Goal: Task Accomplishment & Management: Complete application form

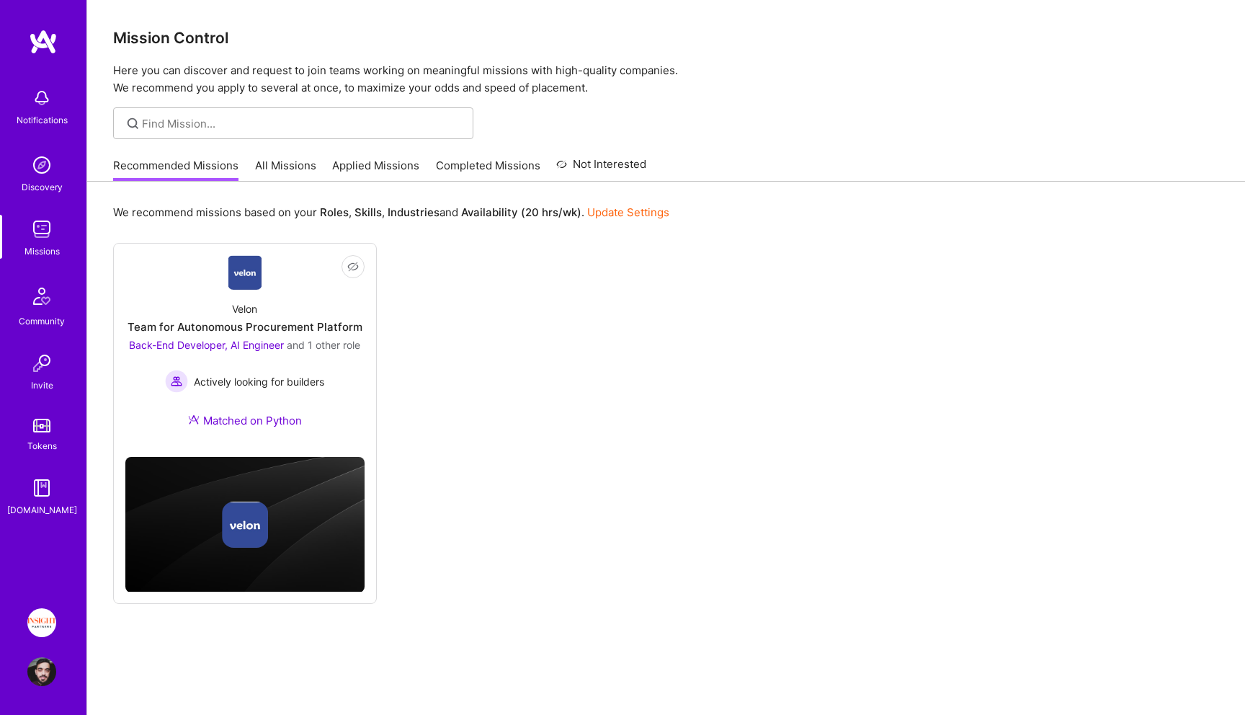
click at [346, 156] on div "Recommended Missions All Missions Applied Missions Completed Missions Not Inter…" at bounding box center [379, 165] width 533 height 31
click at [349, 159] on link "Applied Missions" at bounding box center [375, 170] width 87 height 24
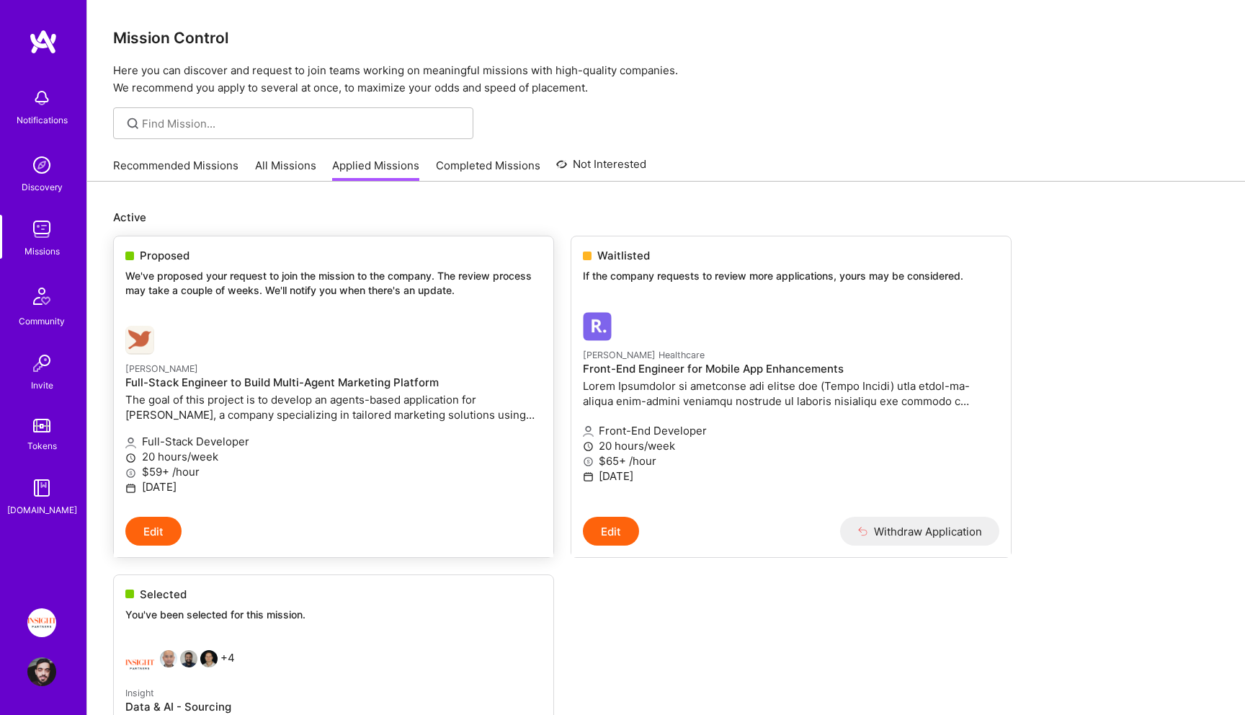
click at [286, 381] on h4 "Full-Stack Engineer to Build Multi-Agent Marketing Platform" at bounding box center [333, 382] width 416 height 13
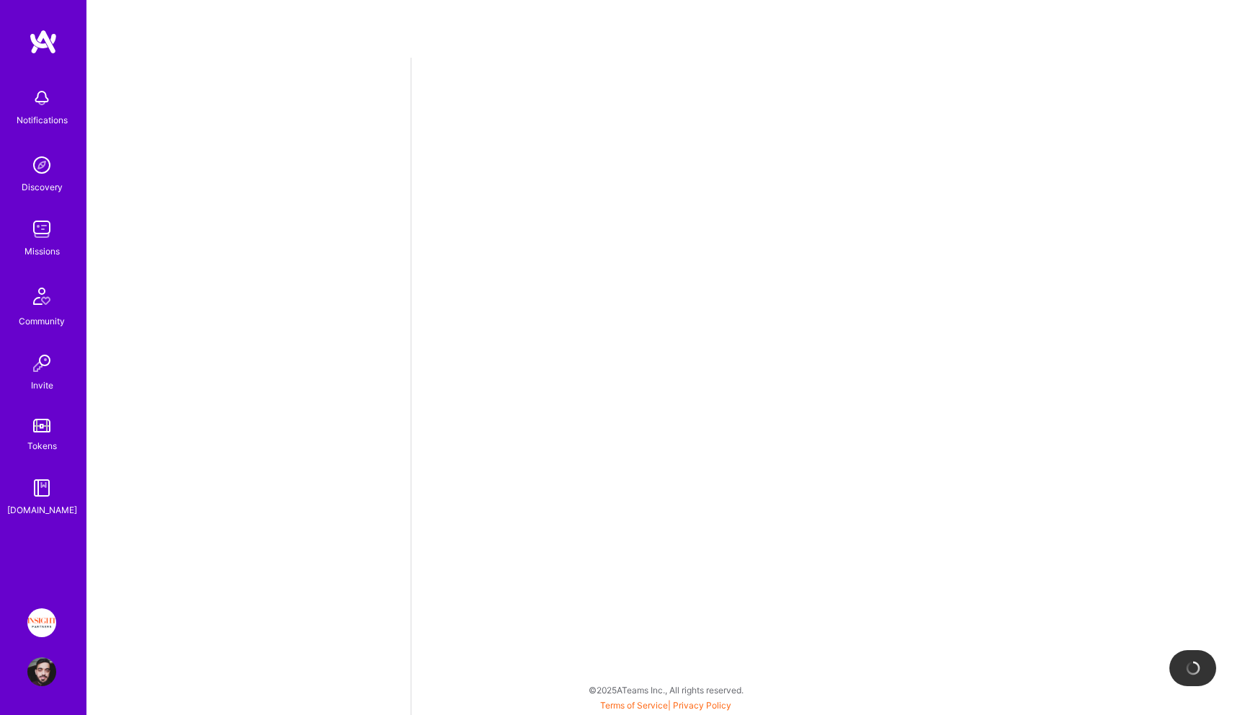
select select "IL"
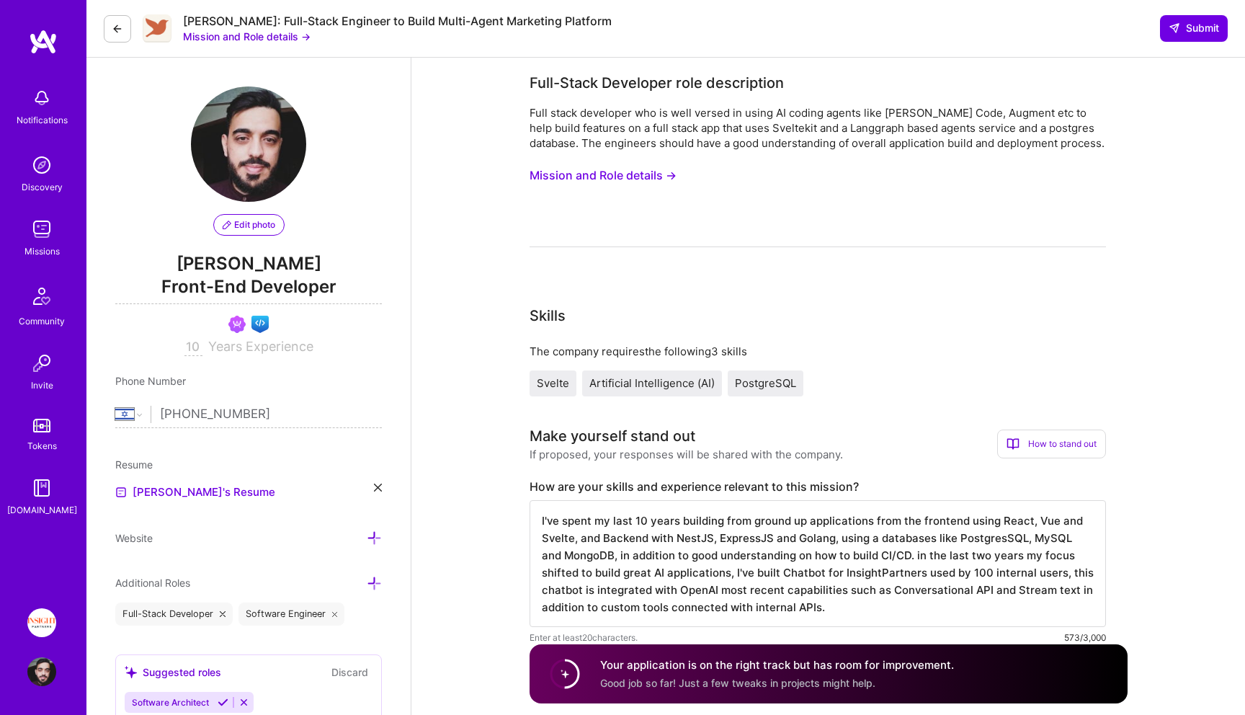
click at [222, 40] on button "Mission and Role details →" at bounding box center [246, 36] width 127 height 15
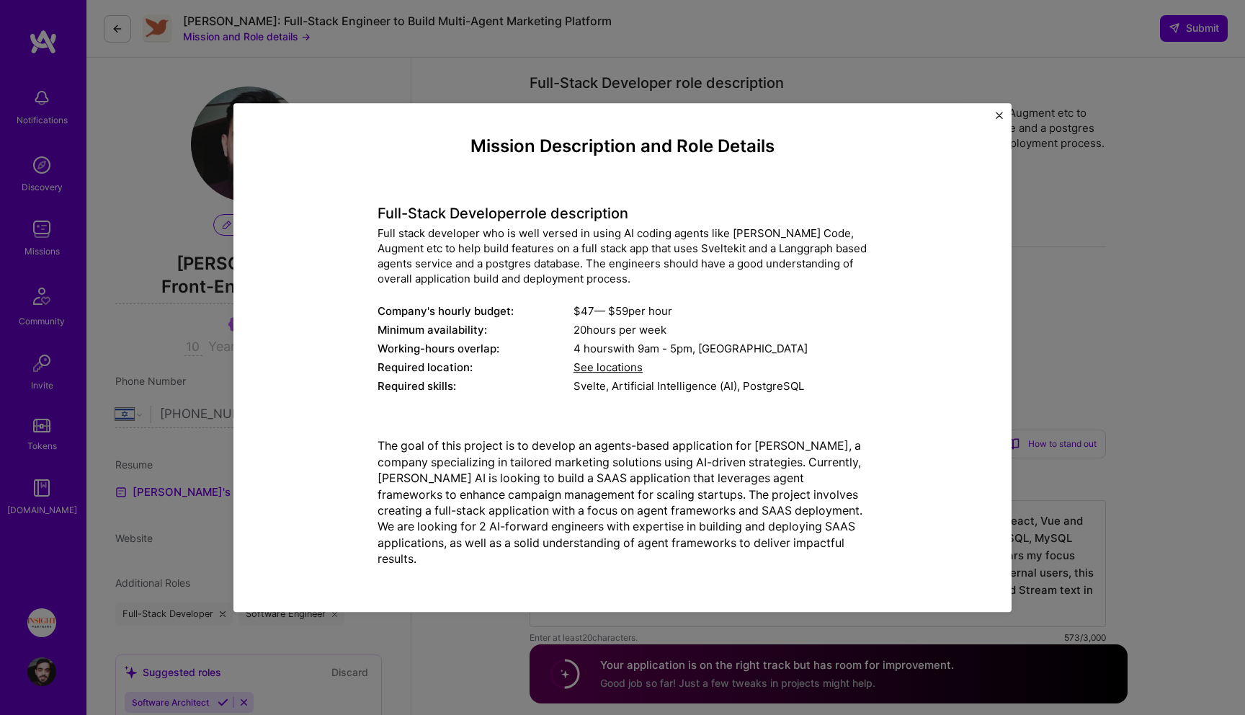
scroll to position [617, 0]
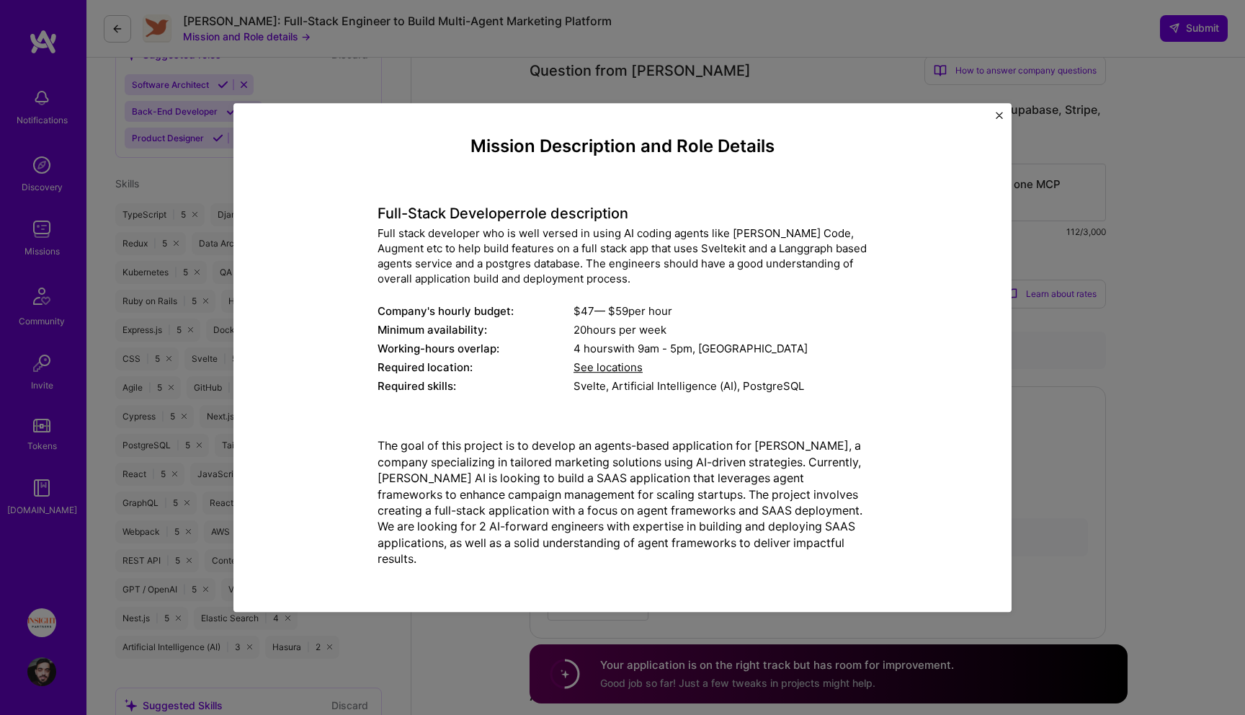
click at [576, 391] on div "Svelte, Artificial Intelligence (AI), PostgreSQL" at bounding box center [720, 386] width 294 height 15
copy div "Svelte, Artificial Intelligence (AI), PostgreSQL"
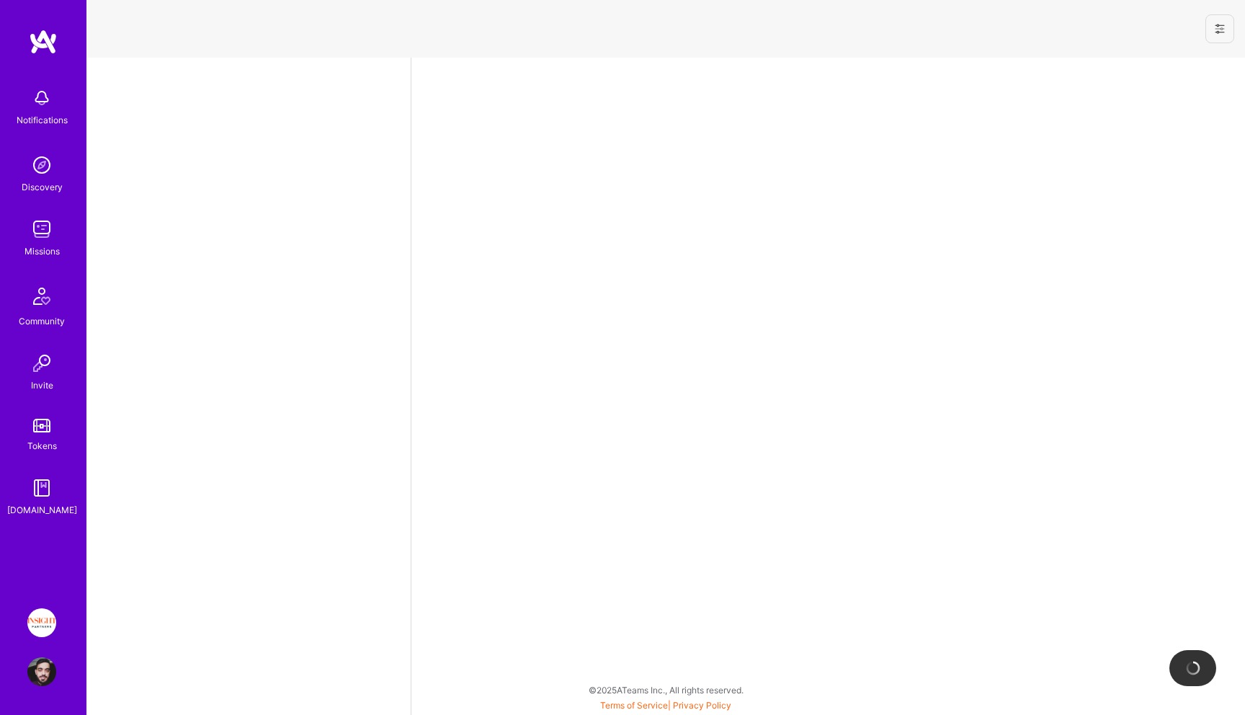
select select "IL"
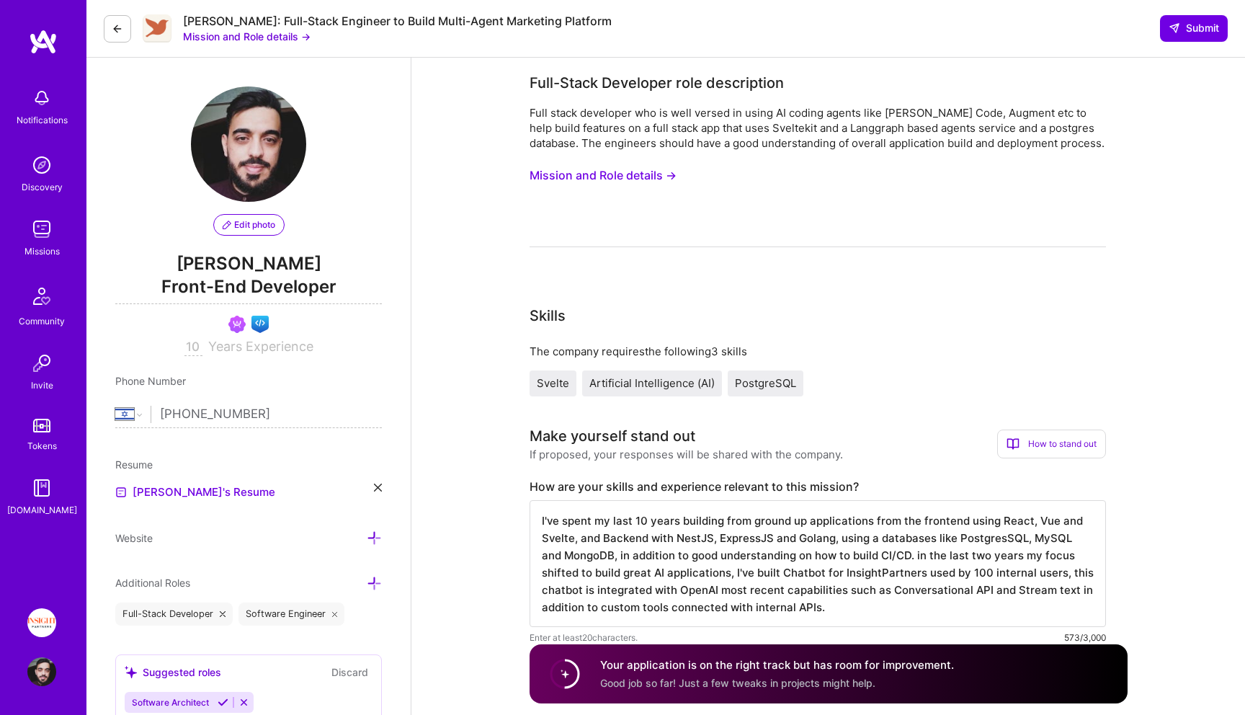
click at [220, 50] on div "[PERSON_NAME]: Full-Stack Engineer to Build Multi-Agent Marketing Platform Miss…" at bounding box center [665, 29] width 1158 height 58
click at [220, 35] on button "Mission and Role details →" at bounding box center [246, 36] width 127 height 15
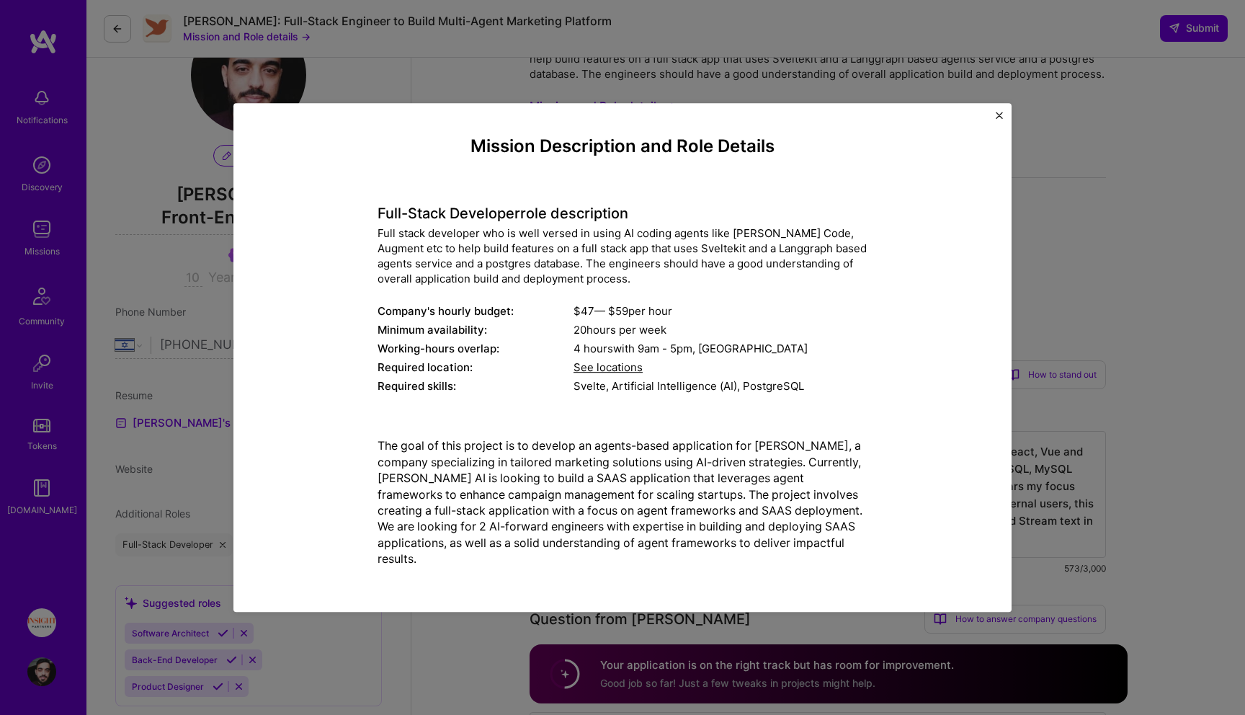
scroll to position [91, 0]
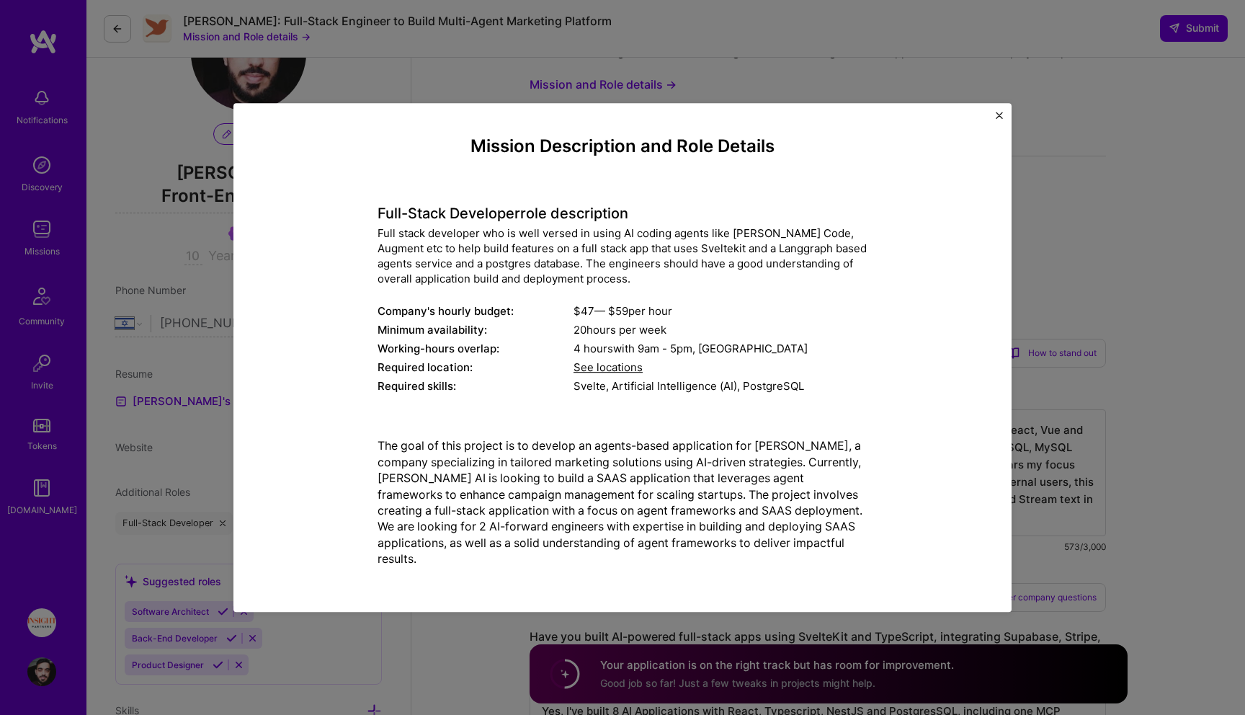
click at [685, 450] on p "The goal of this project is to develop an agents-based application for [PERSON_…" at bounding box center [622, 502] width 490 height 129
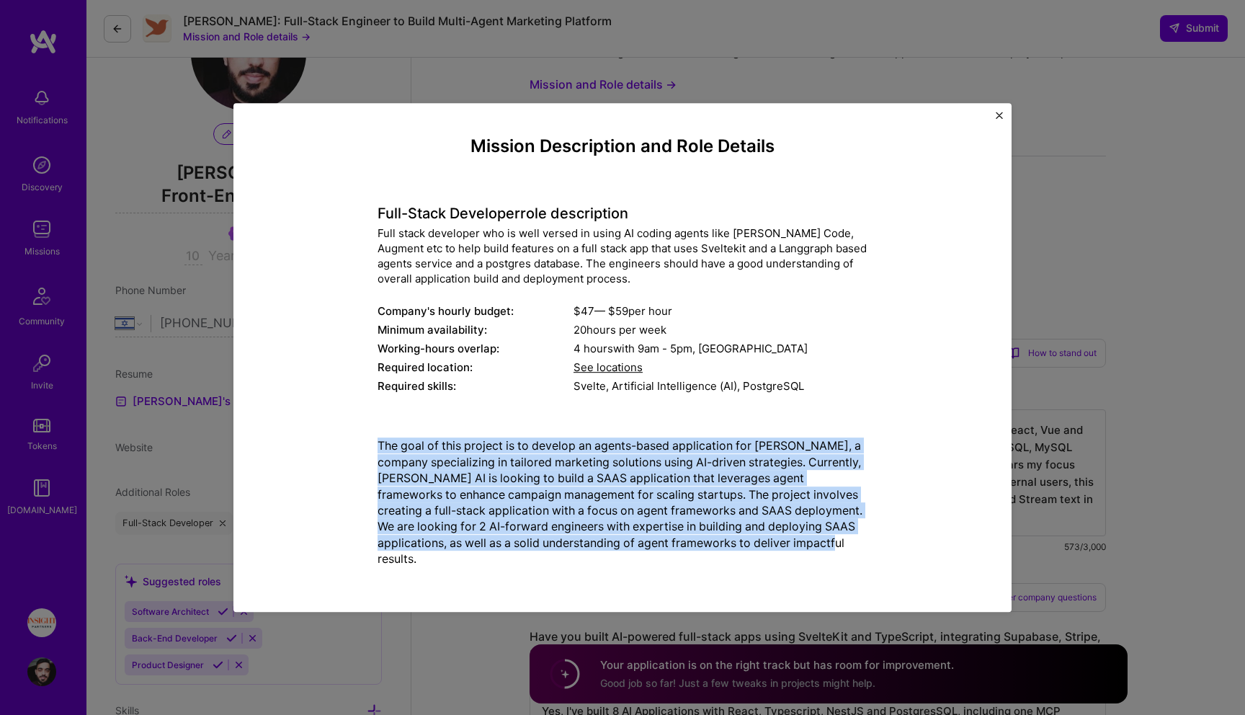
click at [685, 450] on p "The goal of this project is to develop an agents-based application for [PERSON_…" at bounding box center [622, 502] width 490 height 129
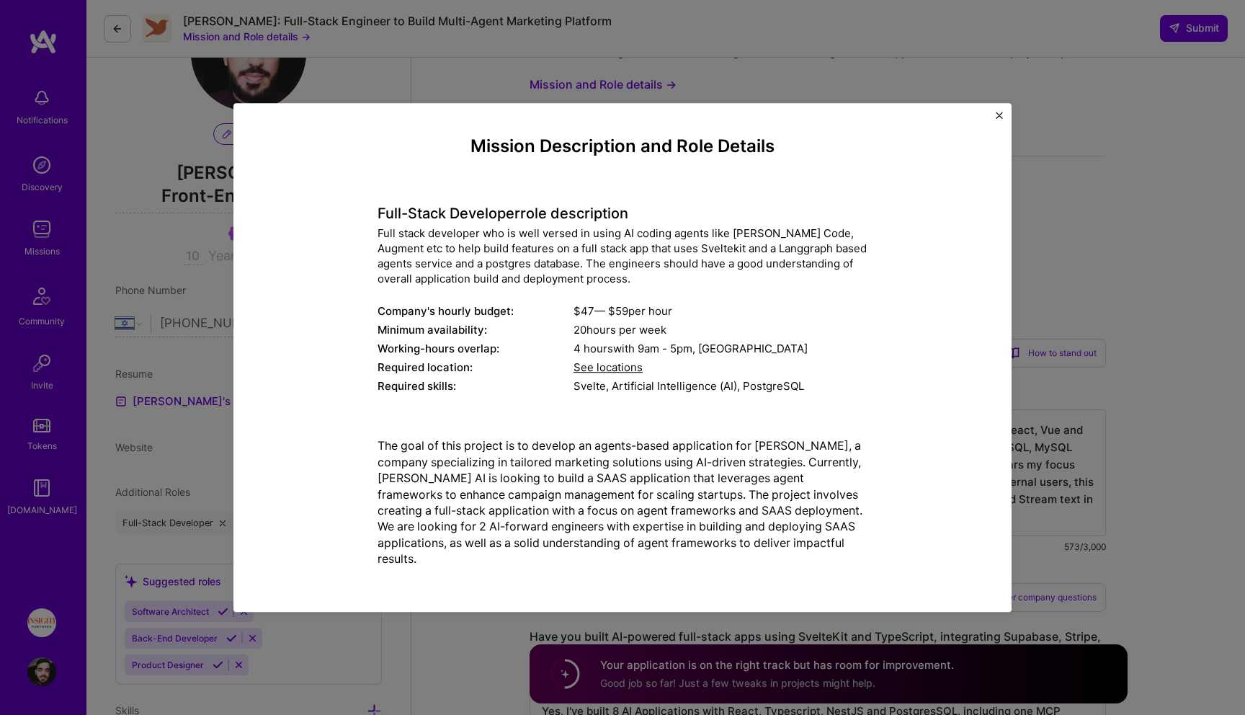
click at [672, 579] on div "Mission Description and Role Details Full-Stack Developer role description Full…" at bounding box center [622, 357] width 735 height 465
click at [668, 567] on div "The goal of this project is to develop an agents-based application for [PERSON_…" at bounding box center [622, 502] width 490 height 152
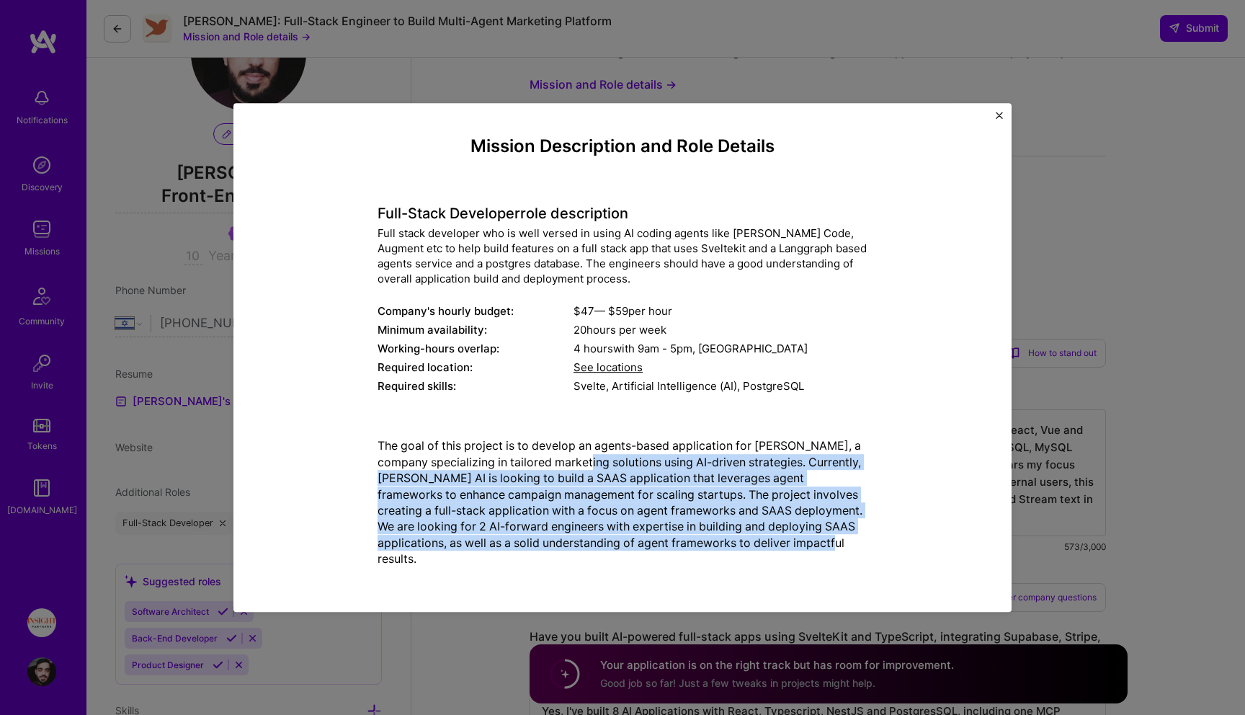
drag, startPoint x: 668, startPoint y: 567, endPoint x: 632, endPoint y: 457, distance: 115.0
click at [632, 457] on div "The goal of this project is to develop an agents-based application for [PERSON_…" at bounding box center [622, 502] width 490 height 152
click at [631, 456] on p "The goal of this project is to develop an agents-based application for [PERSON_…" at bounding box center [622, 502] width 490 height 129
drag, startPoint x: 631, startPoint y: 456, endPoint x: 697, endPoint y: 547, distance: 112.5
click at [697, 547] on p "The goal of this project is to develop an agents-based application for [PERSON_…" at bounding box center [622, 502] width 490 height 129
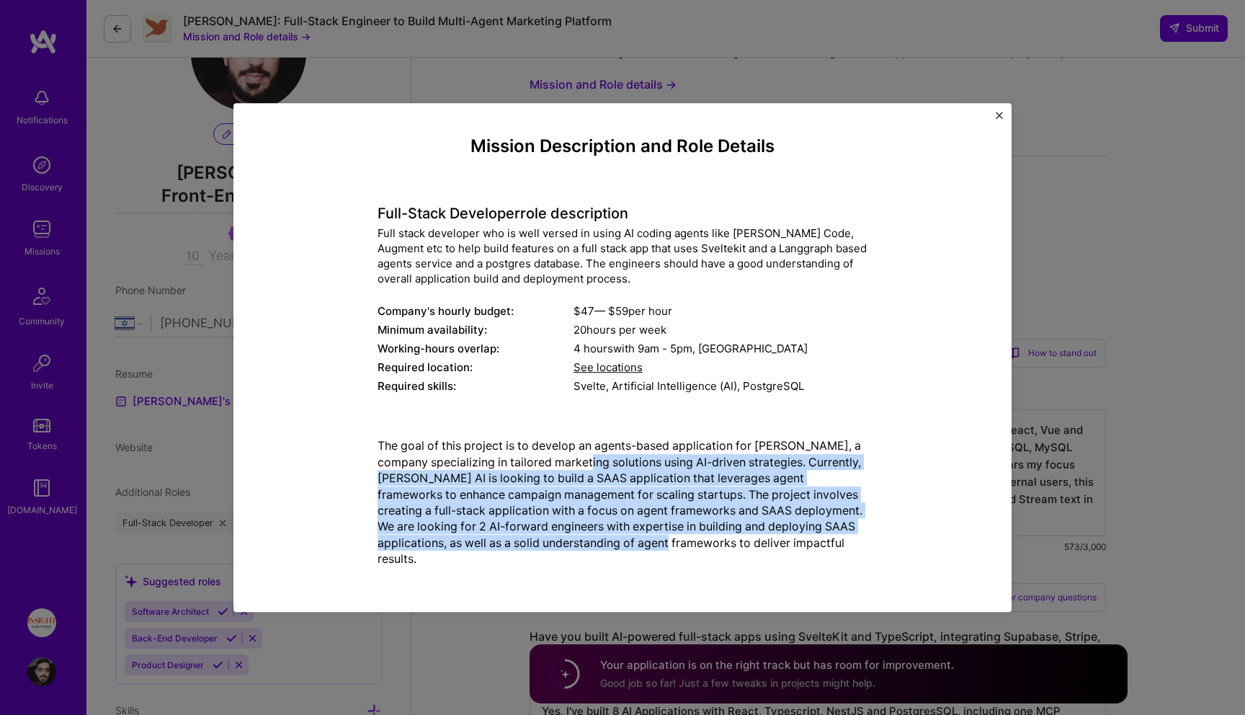
click at [697, 547] on p "The goal of this project is to develop an agents-based application for [PERSON_…" at bounding box center [622, 502] width 490 height 129
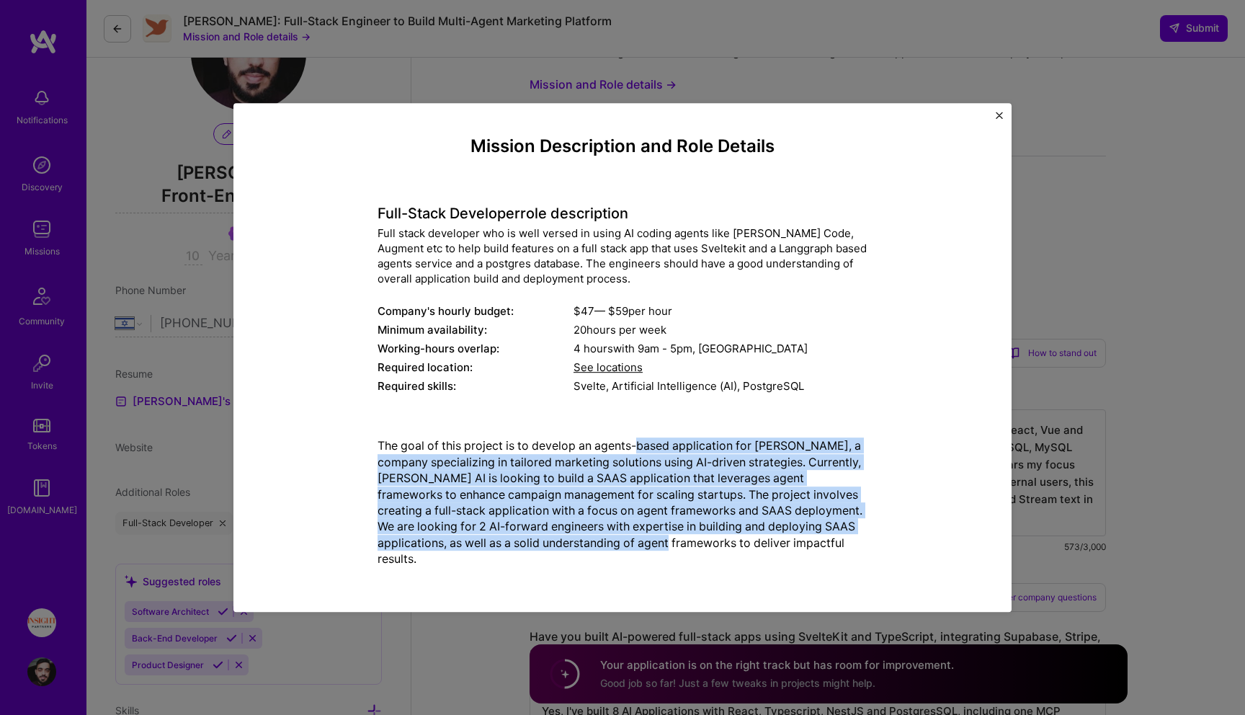
drag, startPoint x: 697, startPoint y: 547, endPoint x: 640, endPoint y: 449, distance: 113.3
click at [640, 449] on p "The goal of this project is to develop an agents-based application for [PERSON_…" at bounding box center [622, 502] width 490 height 129
drag, startPoint x: 640, startPoint y: 449, endPoint x: 666, endPoint y: 552, distance: 105.5
click at [666, 552] on p "The goal of this project is to develop an agents-based application for [PERSON_…" at bounding box center [622, 502] width 490 height 129
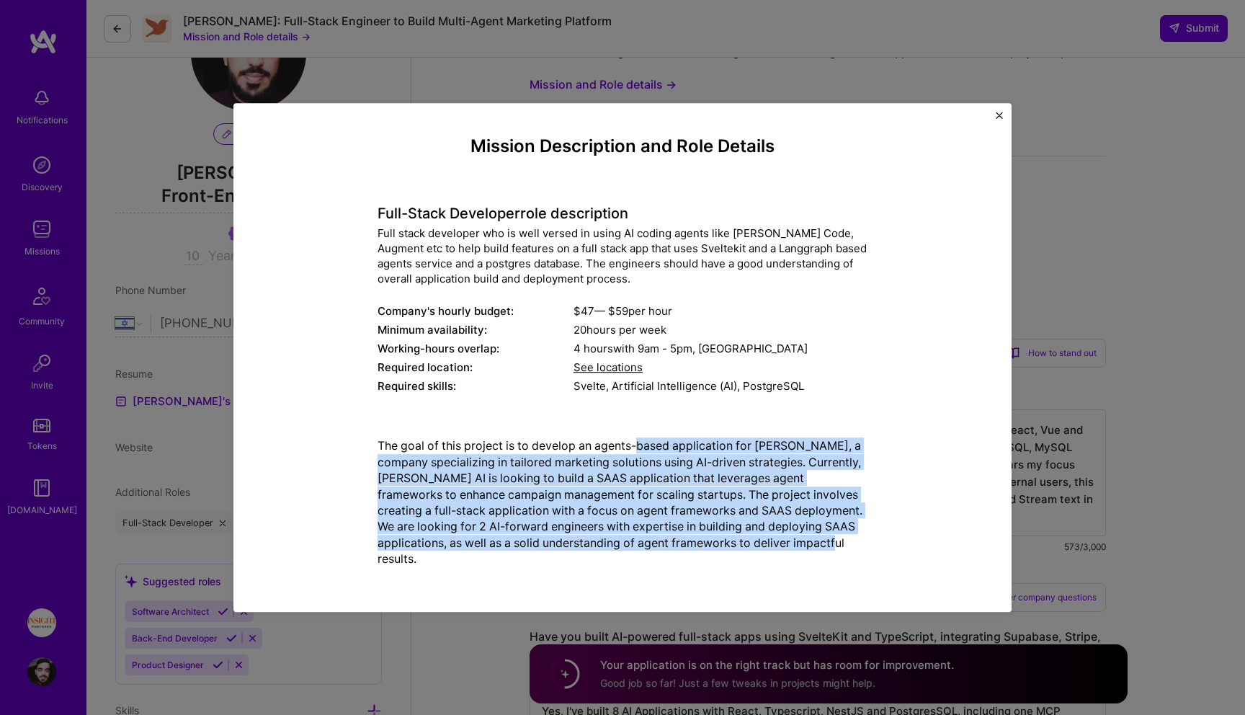
click at [666, 552] on p "The goal of this project is to develop an agents-based application for [PERSON_…" at bounding box center [622, 502] width 490 height 129
drag, startPoint x: 666, startPoint y: 552, endPoint x: 625, endPoint y: 447, distance: 112.6
click at [625, 447] on p "The goal of this project is to develop an agents-based application for [PERSON_…" at bounding box center [622, 502] width 490 height 129
drag, startPoint x: 625, startPoint y: 447, endPoint x: 640, endPoint y: 594, distance: 147.7
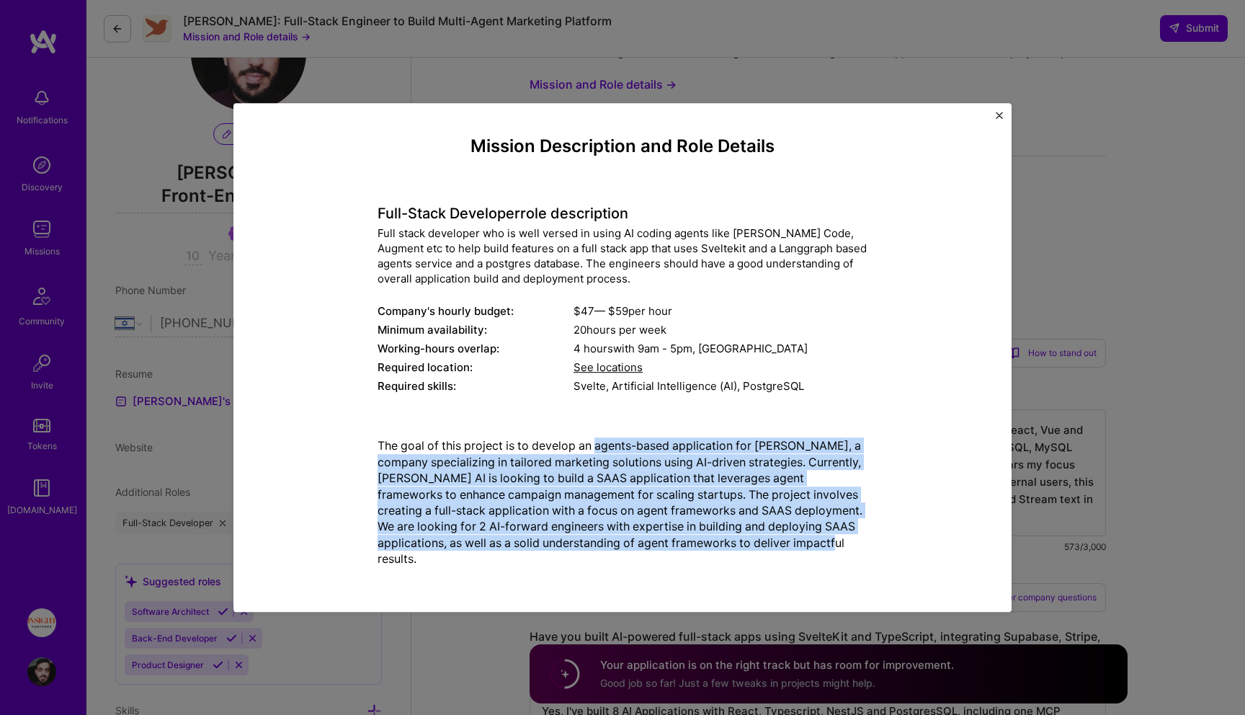
click at [640, 594] on div "Mission Description and Role Details Full-Stack Developer role description Full…" at bounding box center [622, 357] width 778 height 509
click at [651, 565] on p "The goal of this project is to develop an agents-based application for [PERSON_…" at bounding box center [622, 502] width 490 height 129
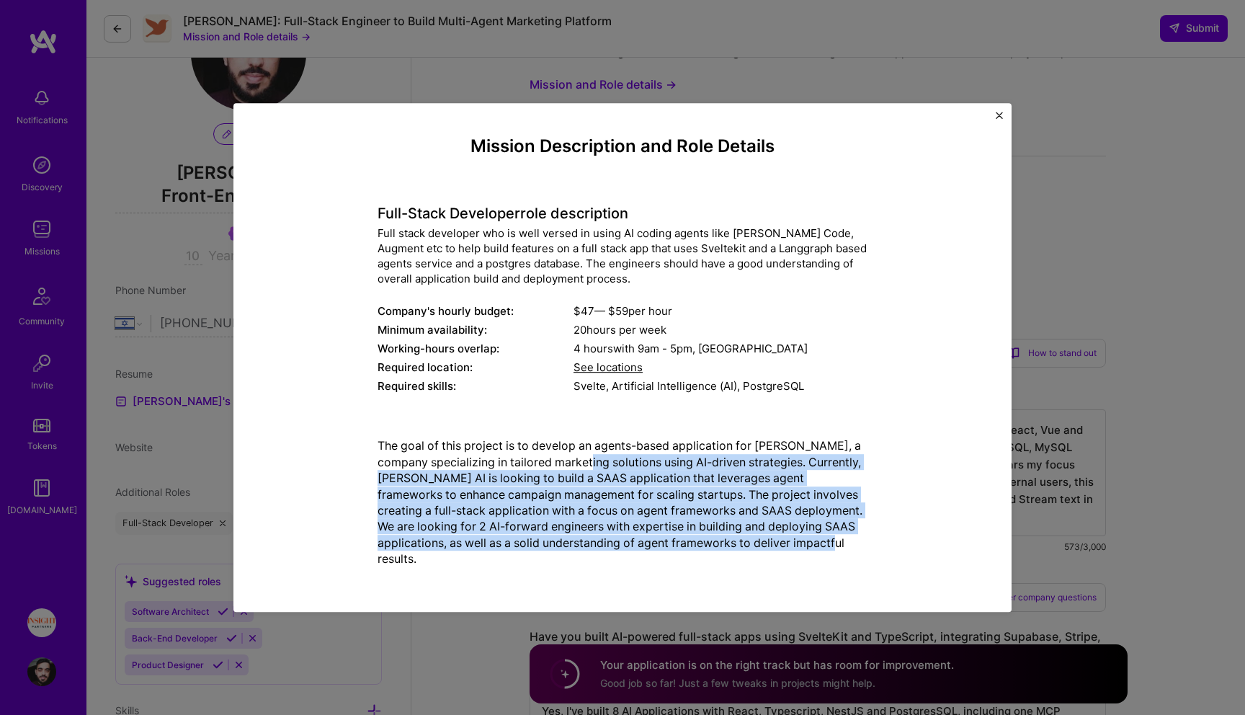
drag, startPoint x: 651, startPoint y: 565, endPoint x: 630, endPoint y: 460, distance: 107.4
click at [630, 460] on p "The goal of this project is to develop an agents-based application for [PERSON_…" at bounding box center [622, 502] width 490 height 129
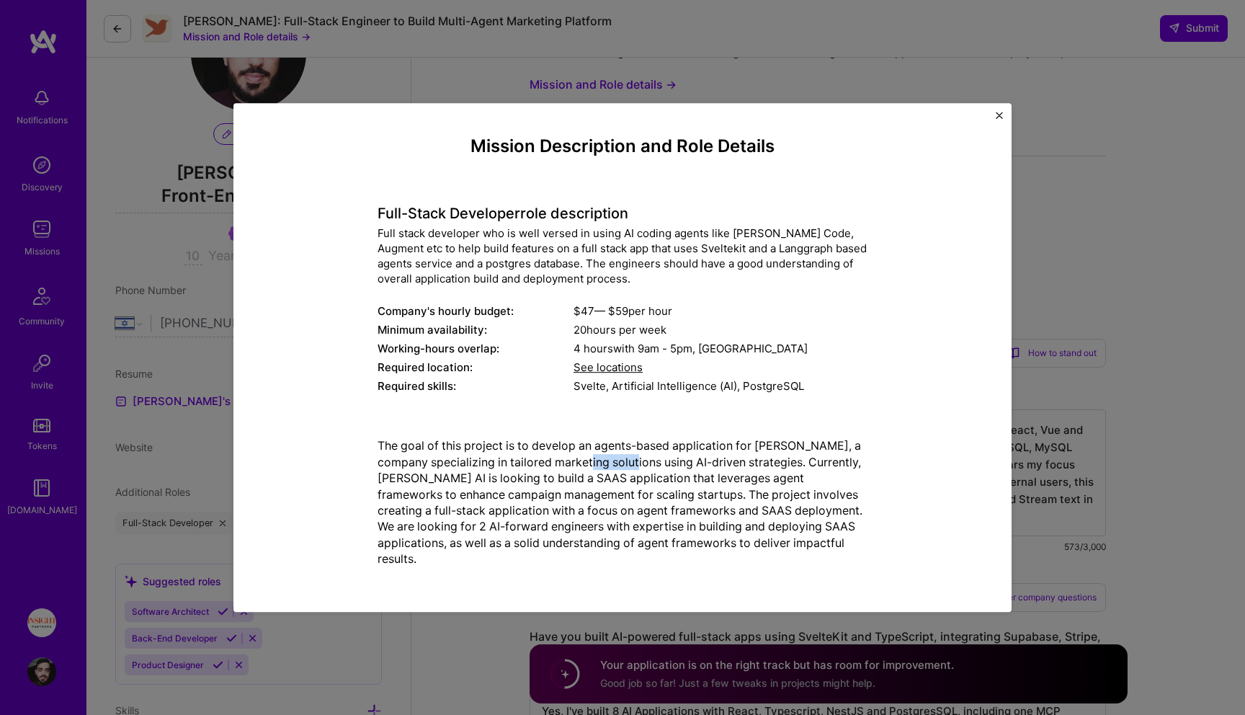
click at [630, 460] on p "The goal of this project is to develop an agents-based application for [PERSON_…" at bounding box center [622, 502] width 490 height 129
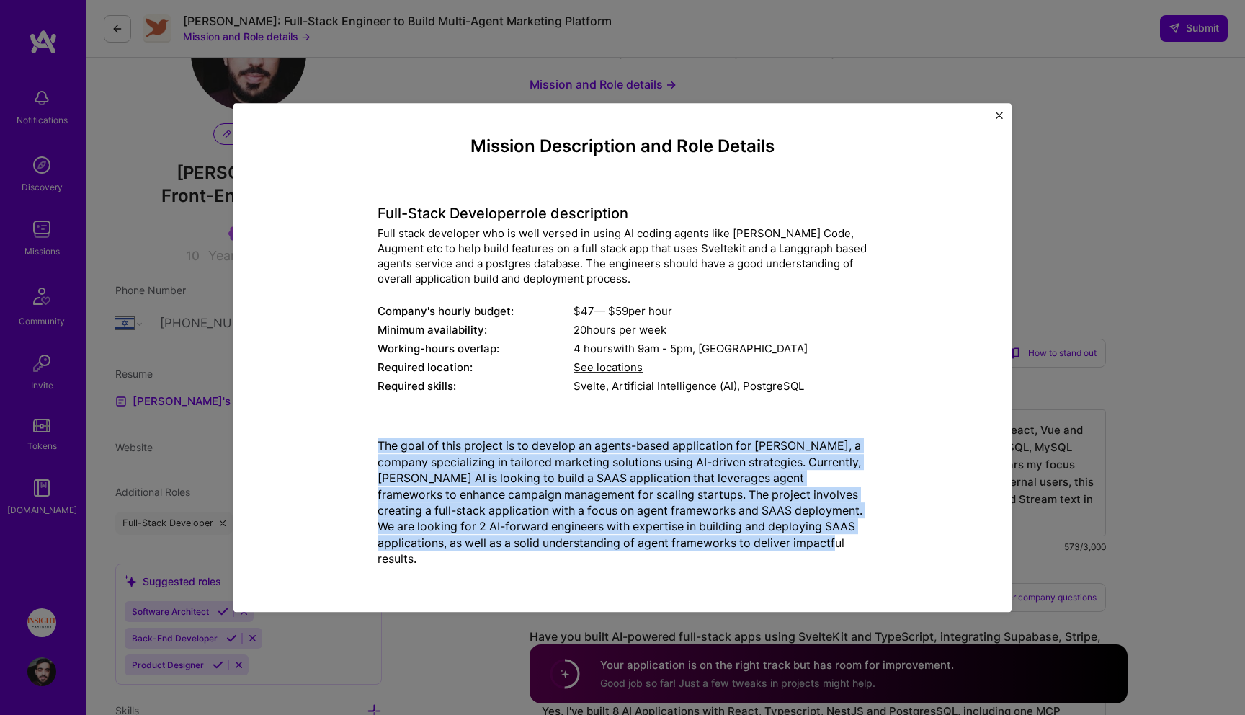
click at [630, 460] on p "The goal of this project is to develop an agents-based application for [PERSON_…" at bounding box center [622, 502] width 490 height 129
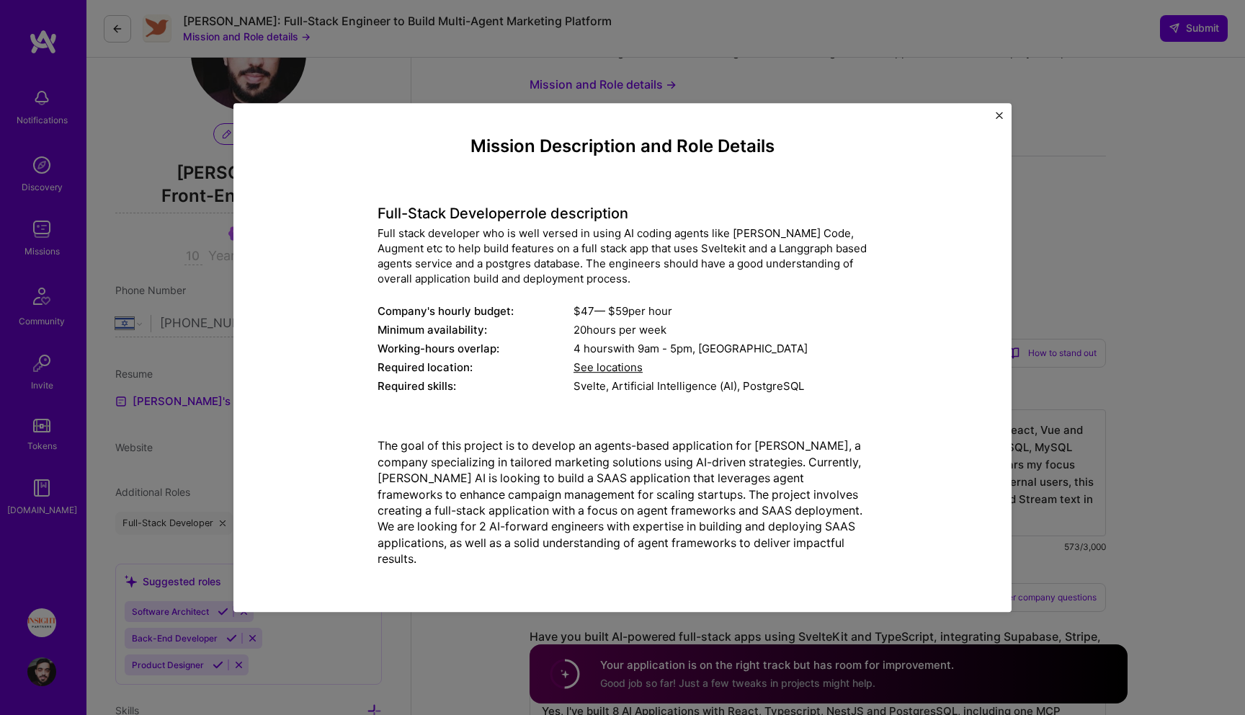
click at [704, 444] on p "The goal of this project is to develop an agents-based application for [PERSON_…" at bounding box center [622, 502] width 490 height 129
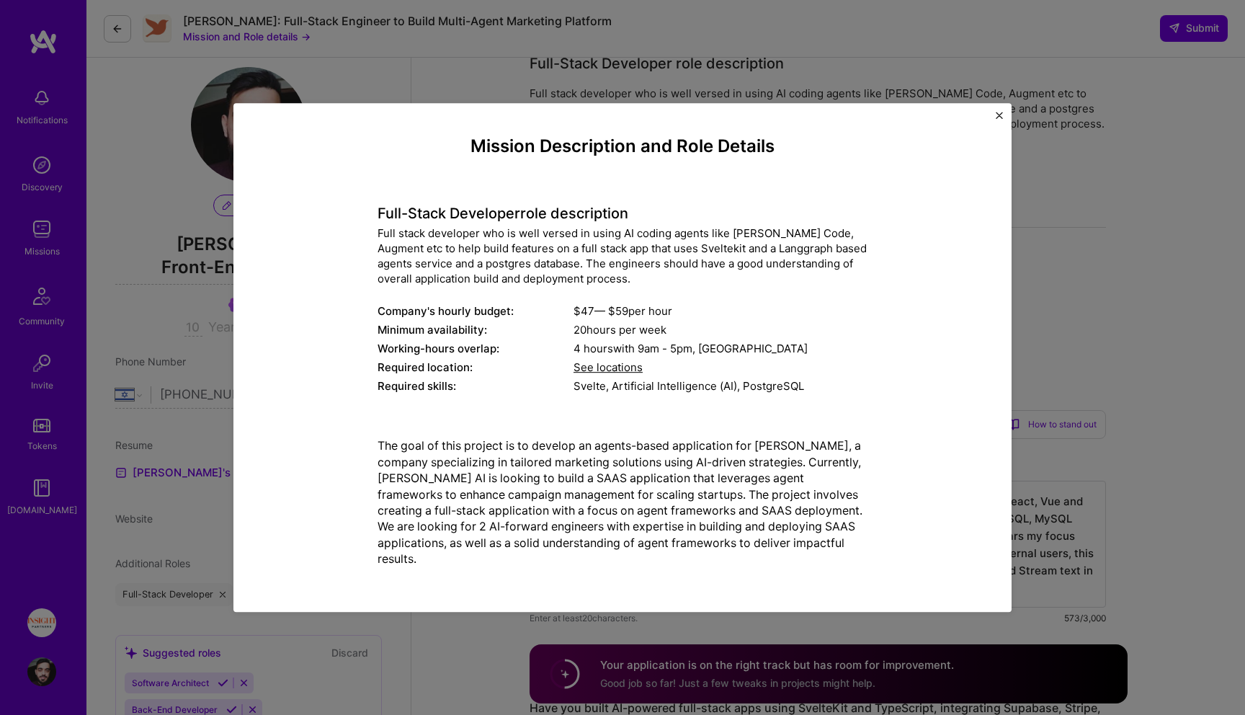
scroll to position [0, 0]
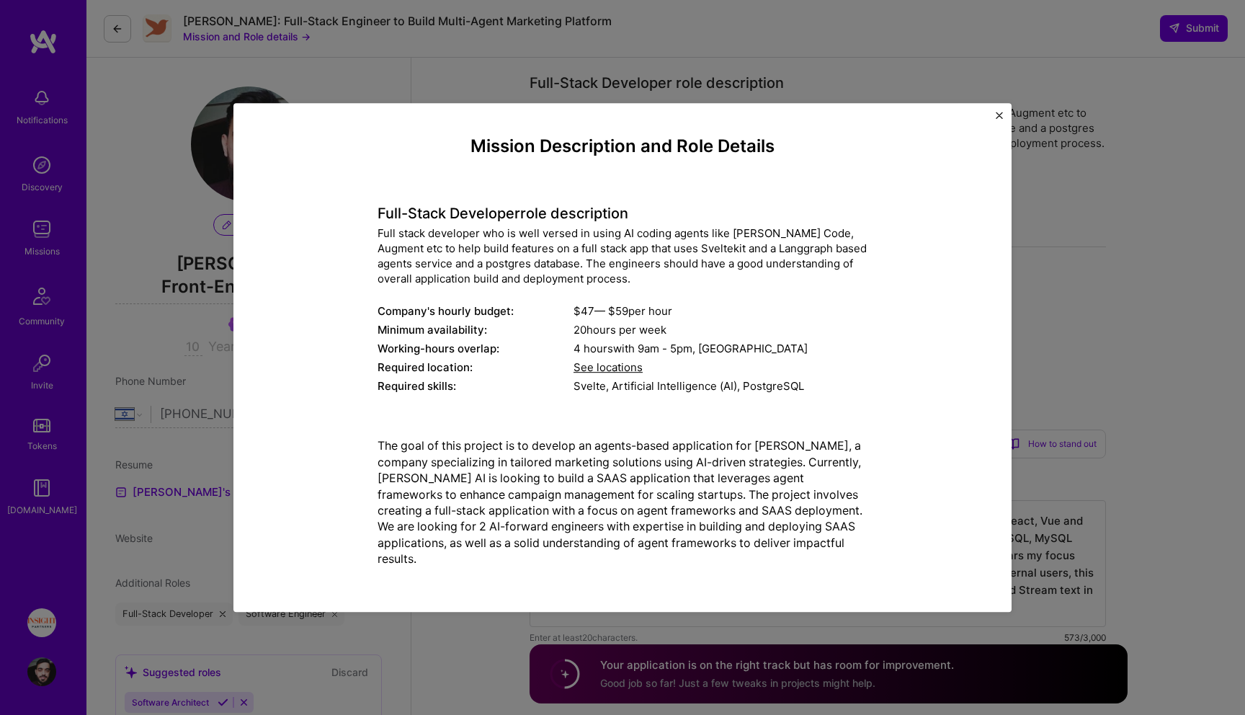
click at [658, 542] on p "The goal of this project is to develop an agents-based application for [PERSON_…" at bounding box center [622, 502] width 490 height 129
drag, startPoint x: 658, startPoint y: 542, endPoint x: 686, endPoint y: 542, distance: 27.4
click at [686, 542] on p "The goal of this project is to develop an agents-based application for [PERSON_…" at bounding box center [622, 502] width 490 height 129
copy p "agent frameworks"
click at [630, 478] on p "The goal of this project is to develop an agents-based application for [PERSON_…" at bounding box center [622, 502] width 490 height 129
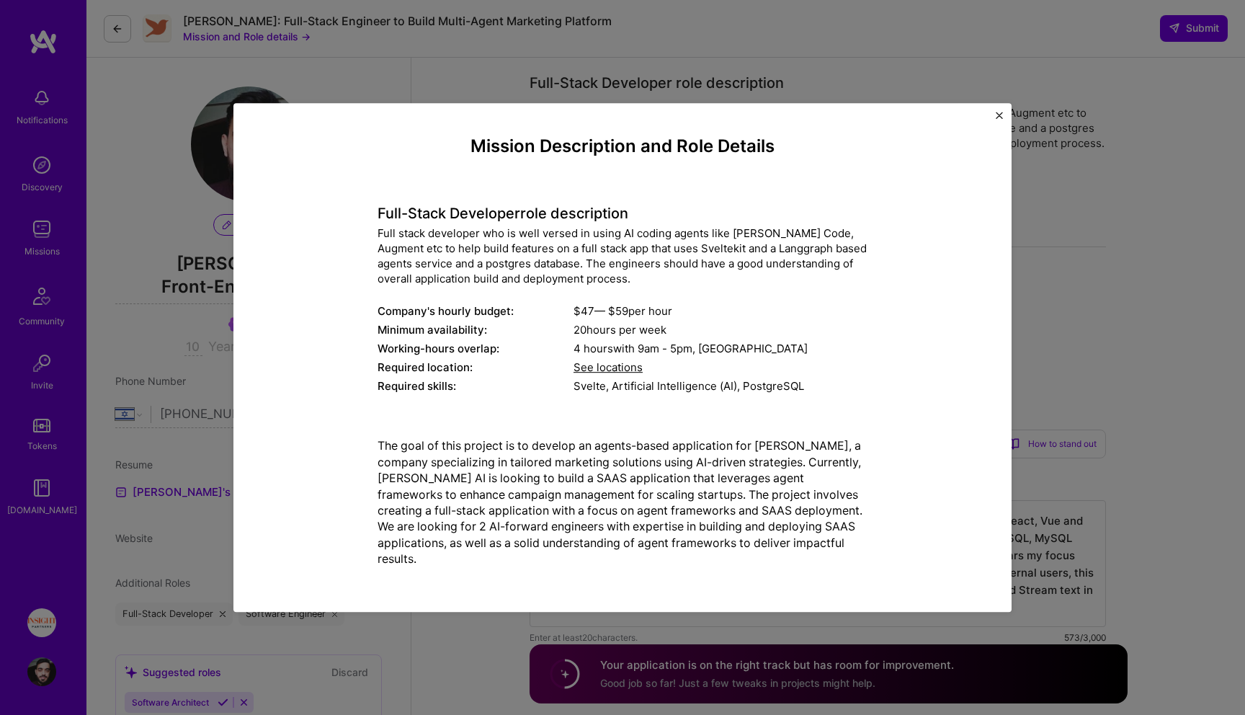
click at [176, 275] on div "Mission Description and Role Details Full-Stack Developer role description Full…" at bounding box center [622, 357] width 1245 height 715
